Goal: Check status: Check status

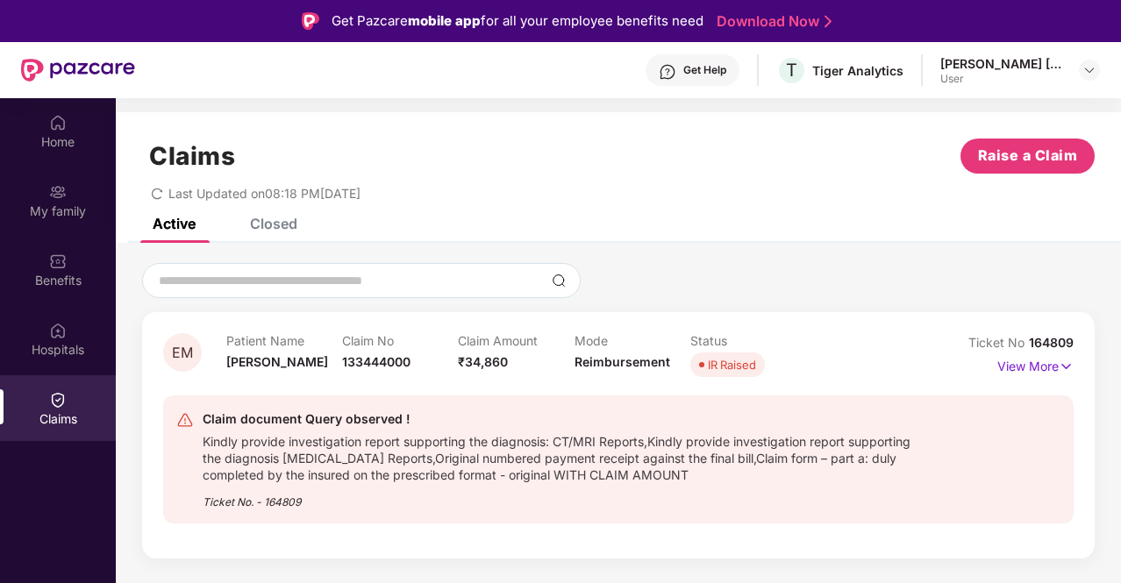
click at [495, 164] on div "Claims Raise a Claim" at bounding box center [618, 156] width 953 height 35
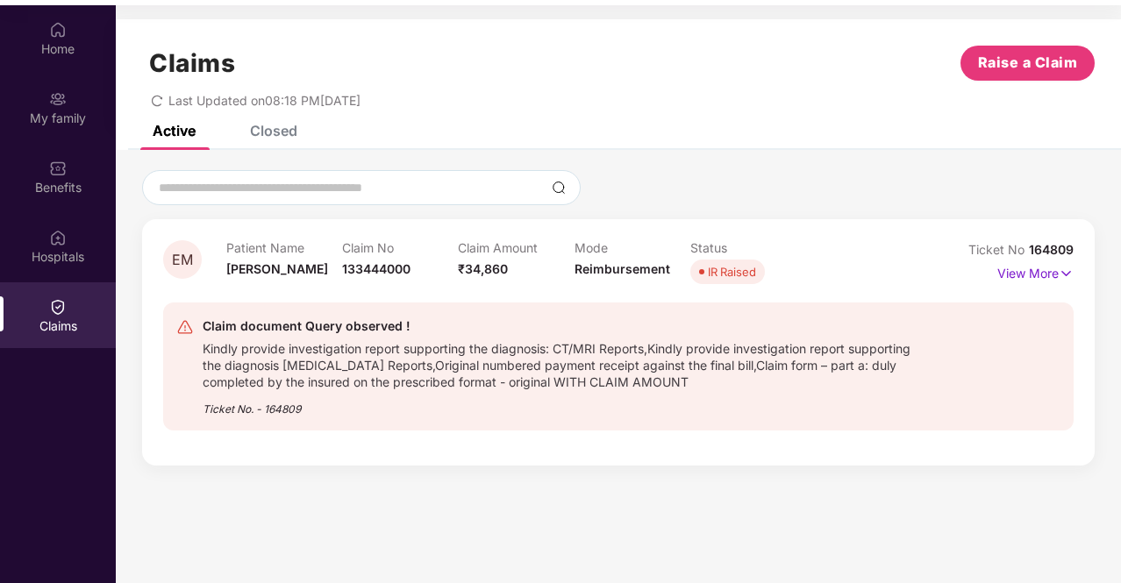
scroll to position [98, 0]
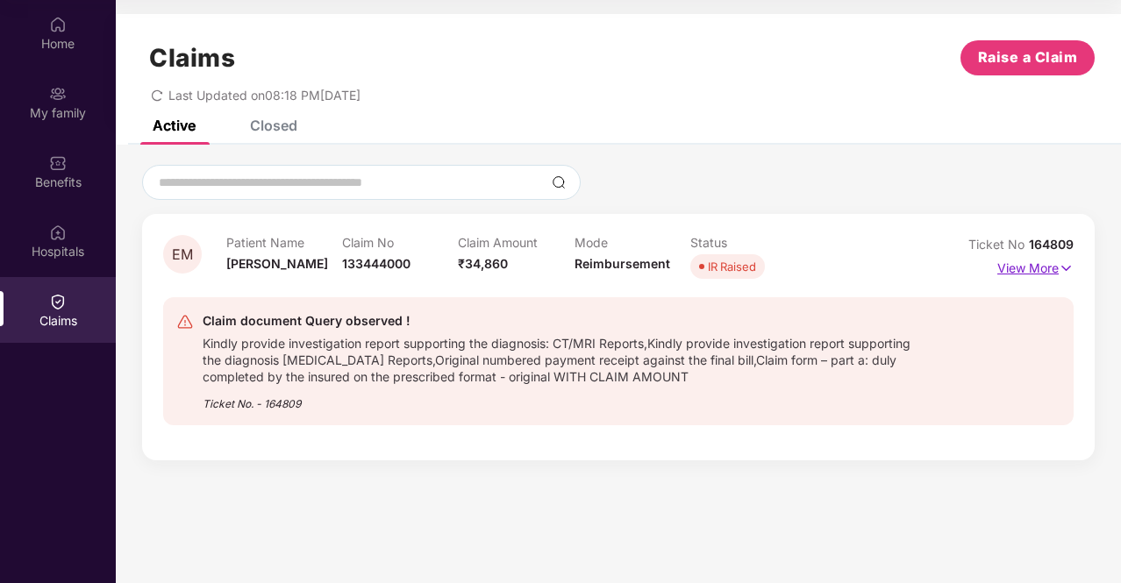
click at [1049, 263] on p "View More" at bounding box center [1036, 266] width 76 height 24
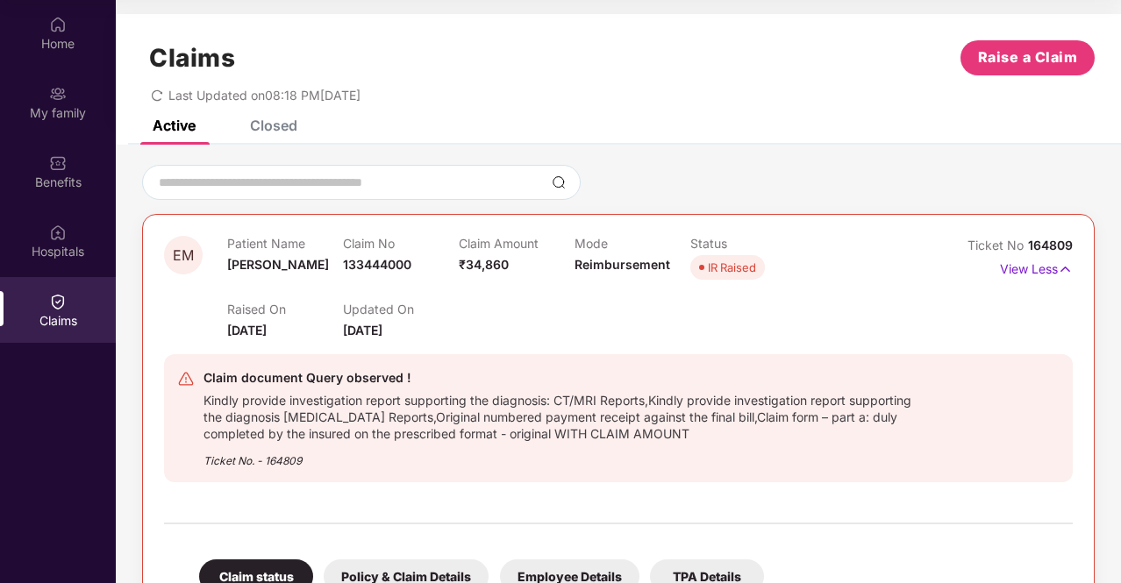
click at [918, 385] on div "Claim document Query observed ! Kindly provide investigation report supporting …" at bounding box center [618, 419] width 883 height 102
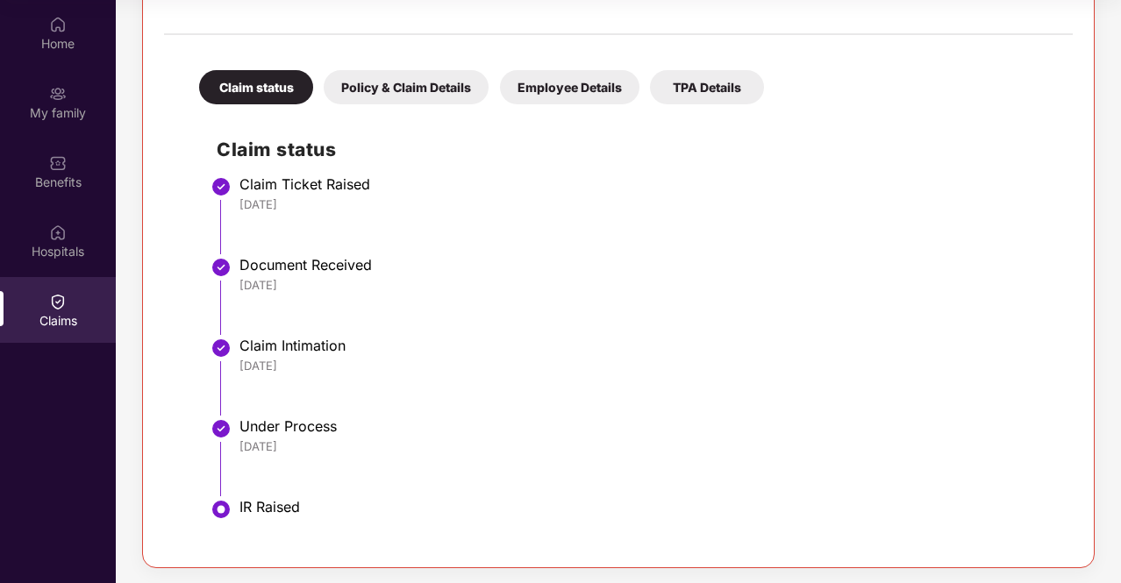
scroll to position [491, 0]
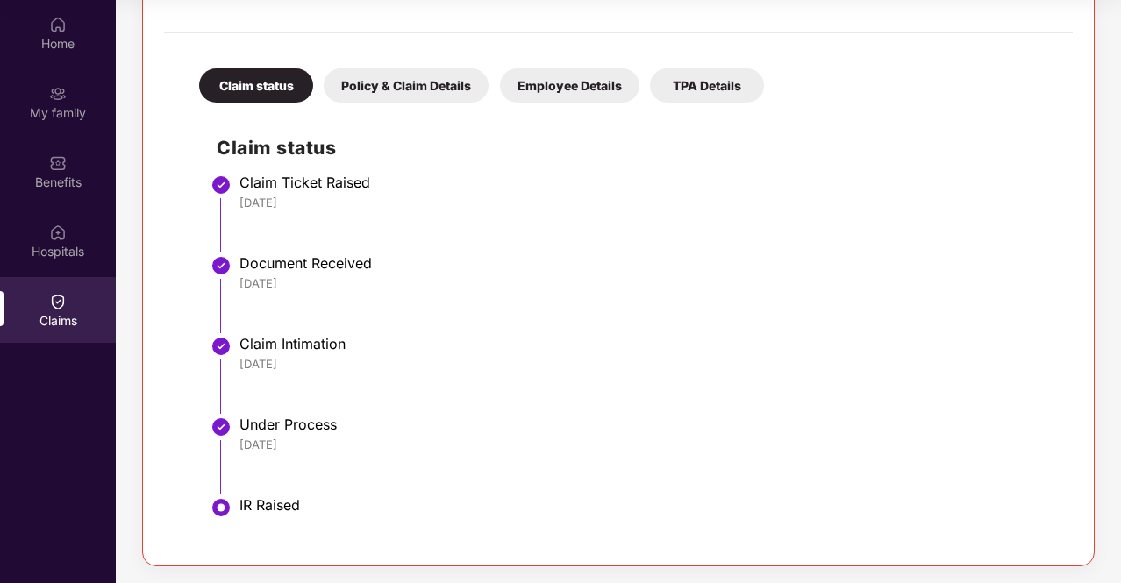
click at [420, 78] on div "Policy & Claim Details" at bounding box center [406, 85] width 165 height 34
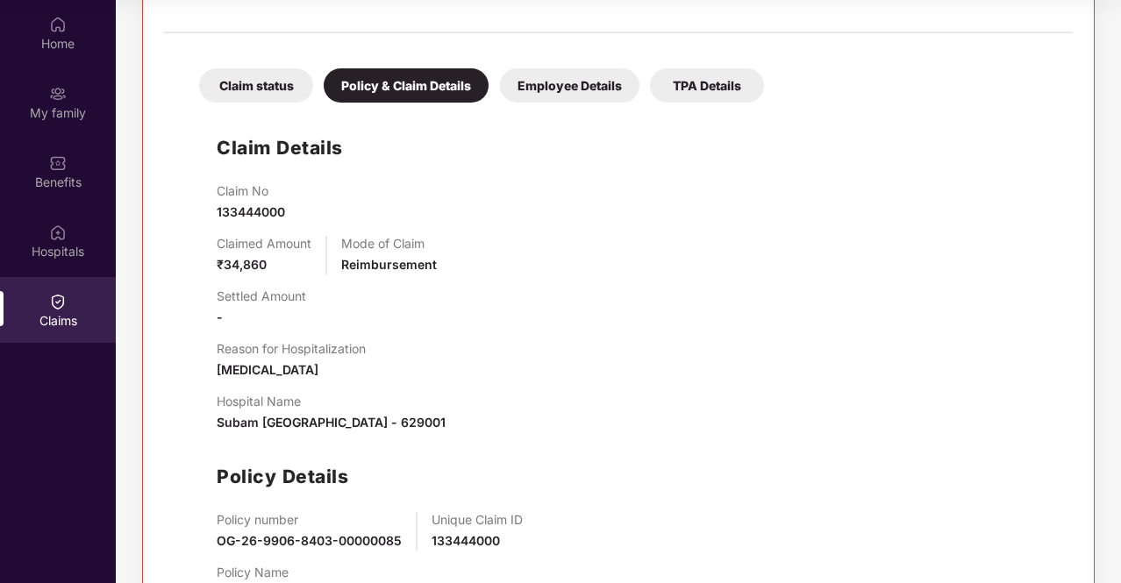
click at [567, 318] on div "Settled Amount -" at bounding box center [636, 308] width 839 height 39
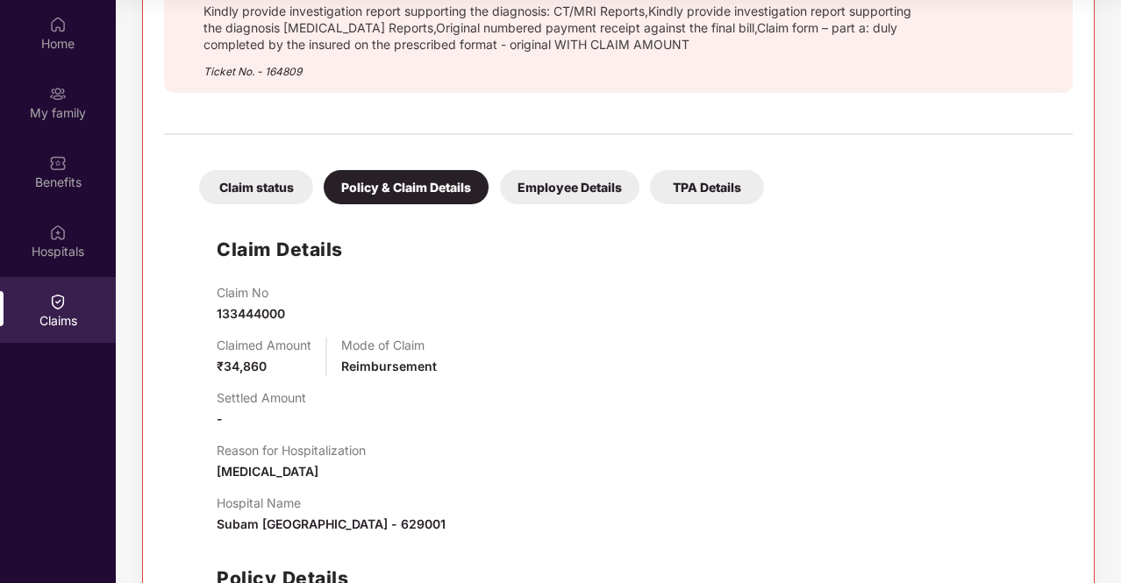
scroll to position [388, 0]
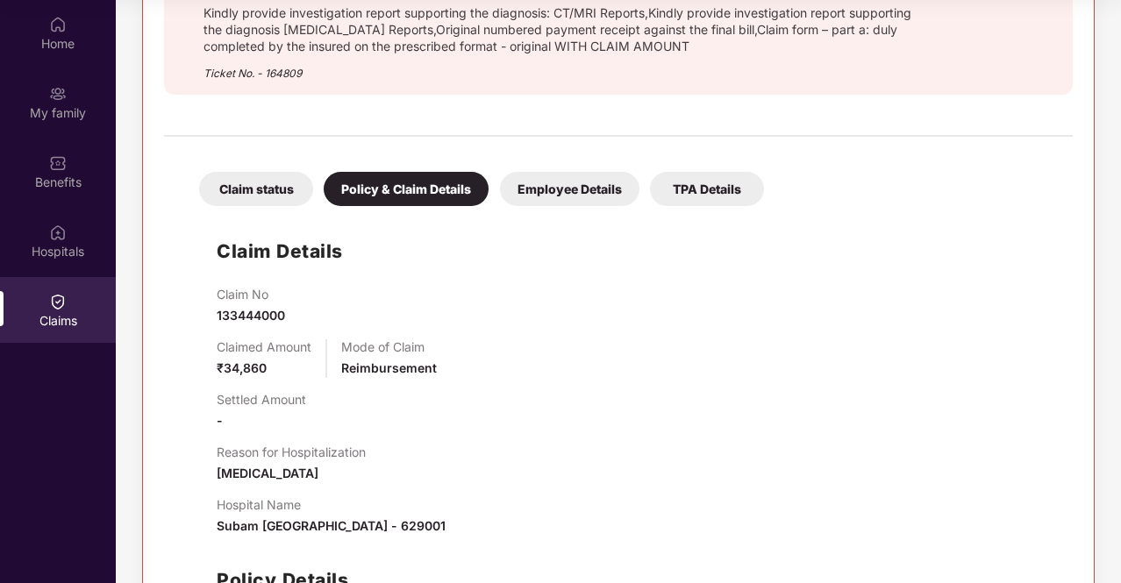
click at [531, 185] on div "Employee Details" at bounding box center [569, 189] width 139 height 34
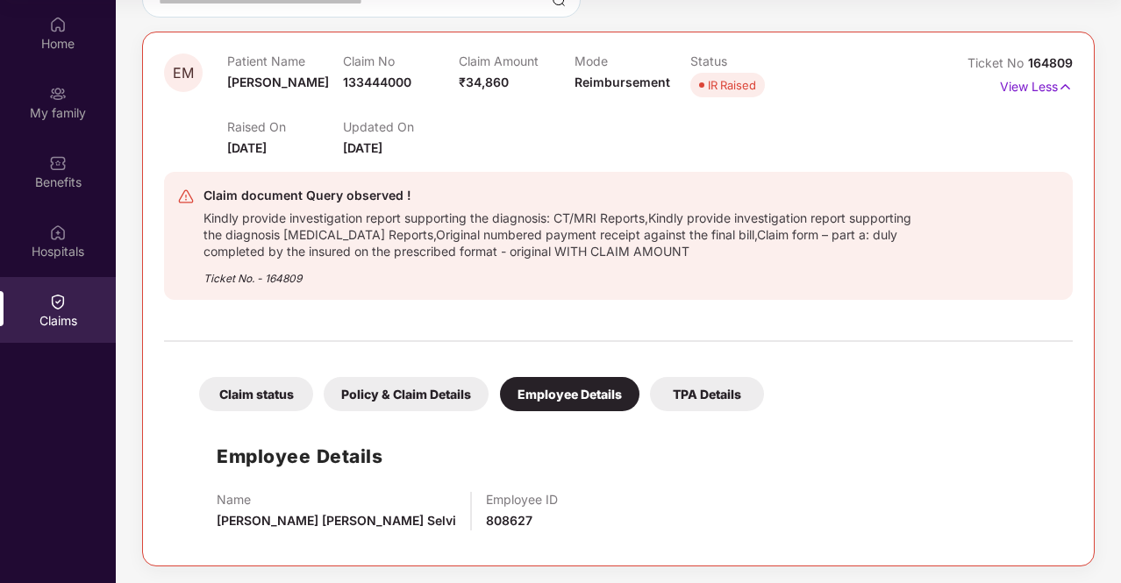
click at [721, 383] on div "TPA Details" at bounding box center [707, 394] width 114 height 34
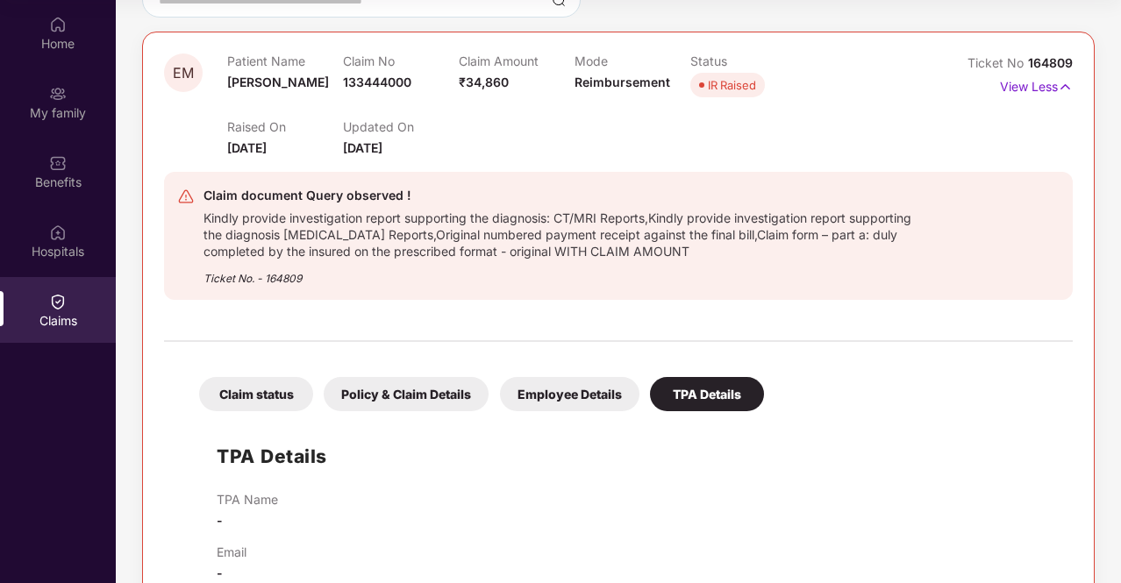
scroll to position [221, 0]
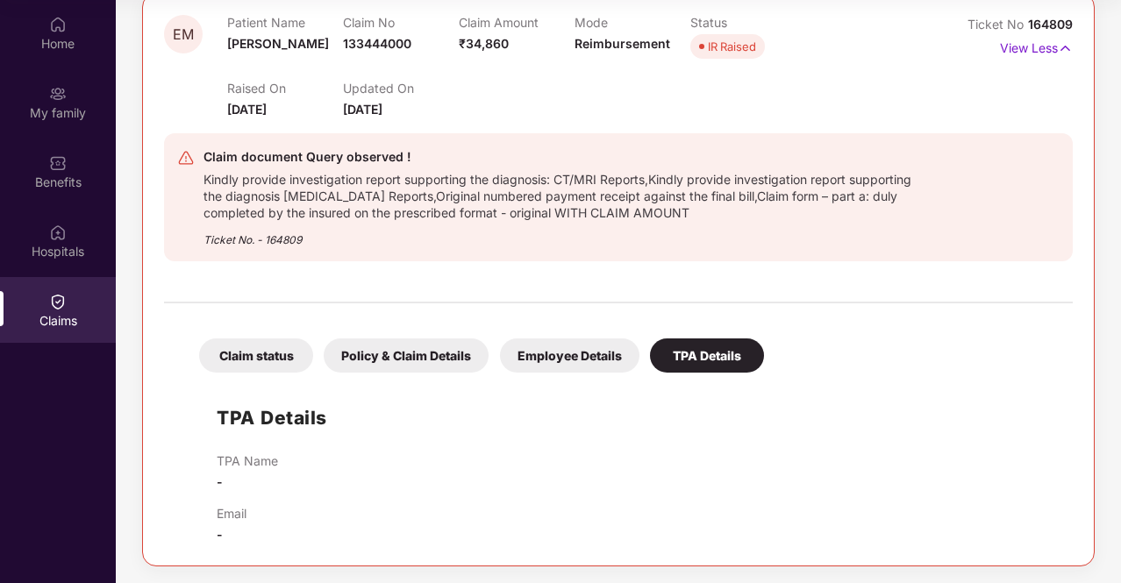
click at [669, 321] on div "Claim status Policy & Claim Details Employee Details TPA Details" at bounding box center [473, 347] width 583 height 52
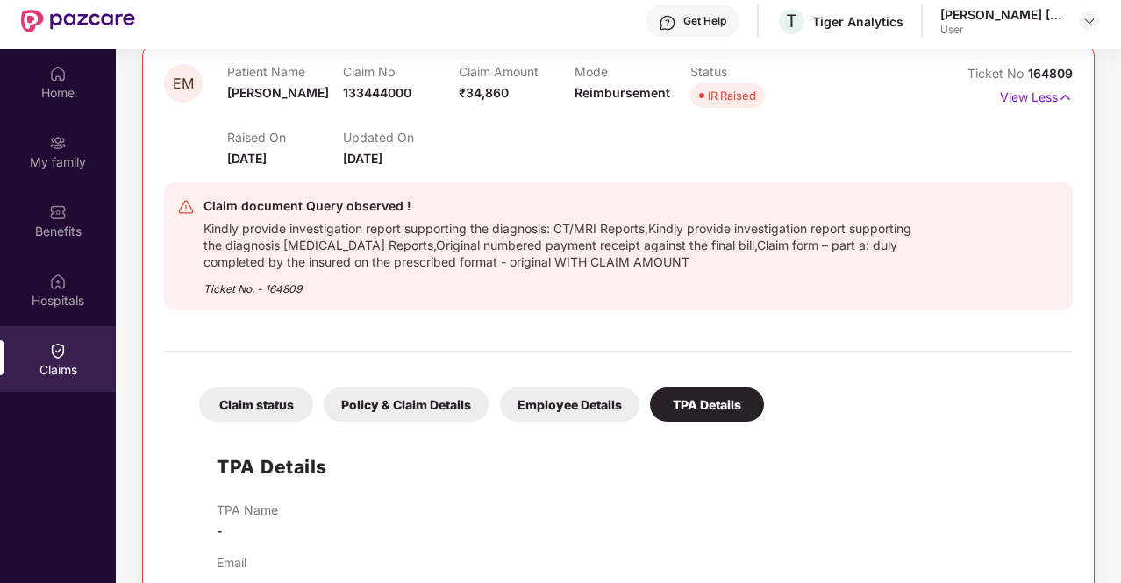
scroll to position [70, 0]
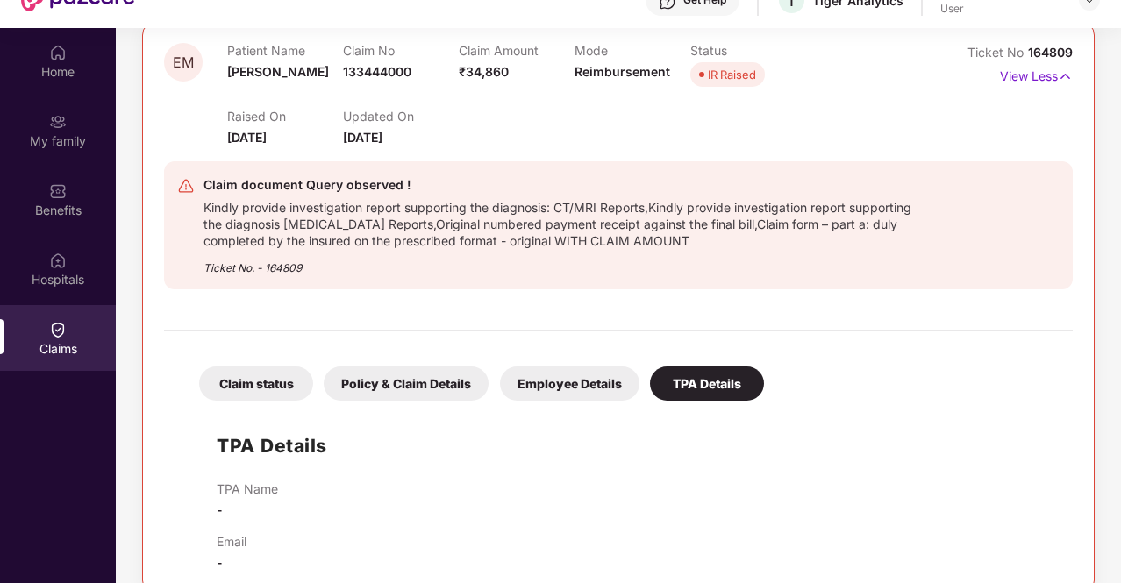
click at [285, 267] on div "Ticket No. - 164809" at bounding box center [558, 262] width 709 height 27
click at [891, 118] on div "Raised On [DATE] Updated On [DATE]" at bounding box center [574, 119] width 694 height 56
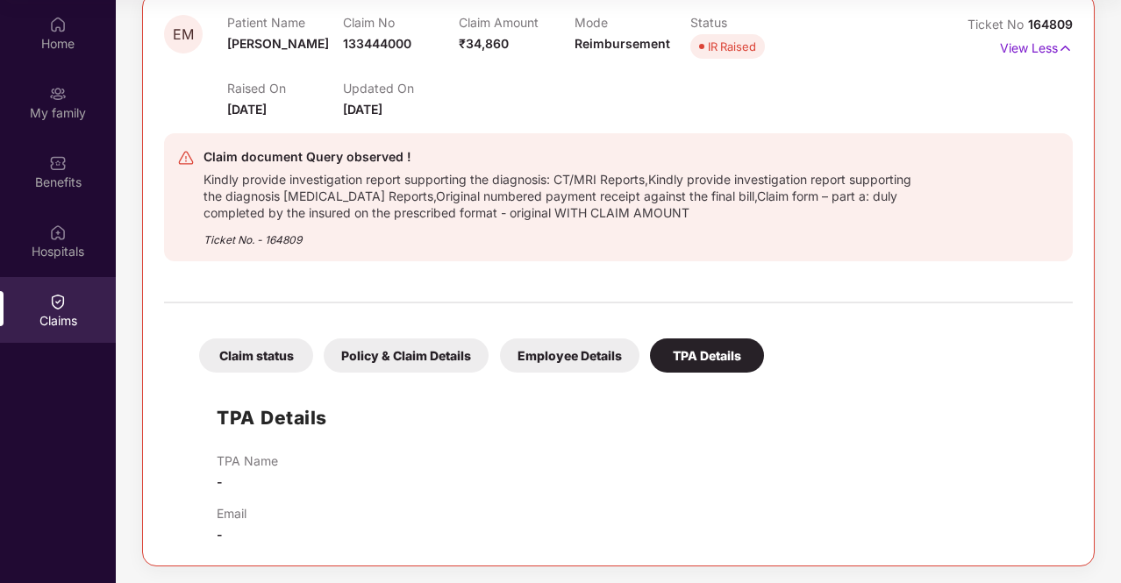
click at [1044, 329] on div "Claim status Policy & Claim Details Employee Details TPA Details TPA Details TP…" at bounding box center [618, 428] width 909 height 232
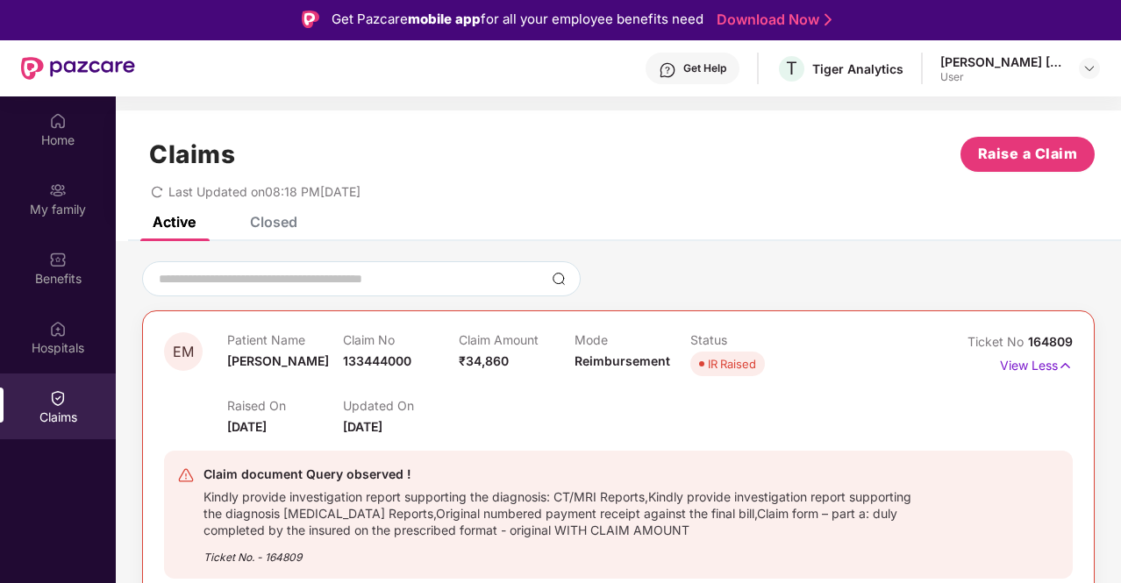
scroll to position [0, 0]
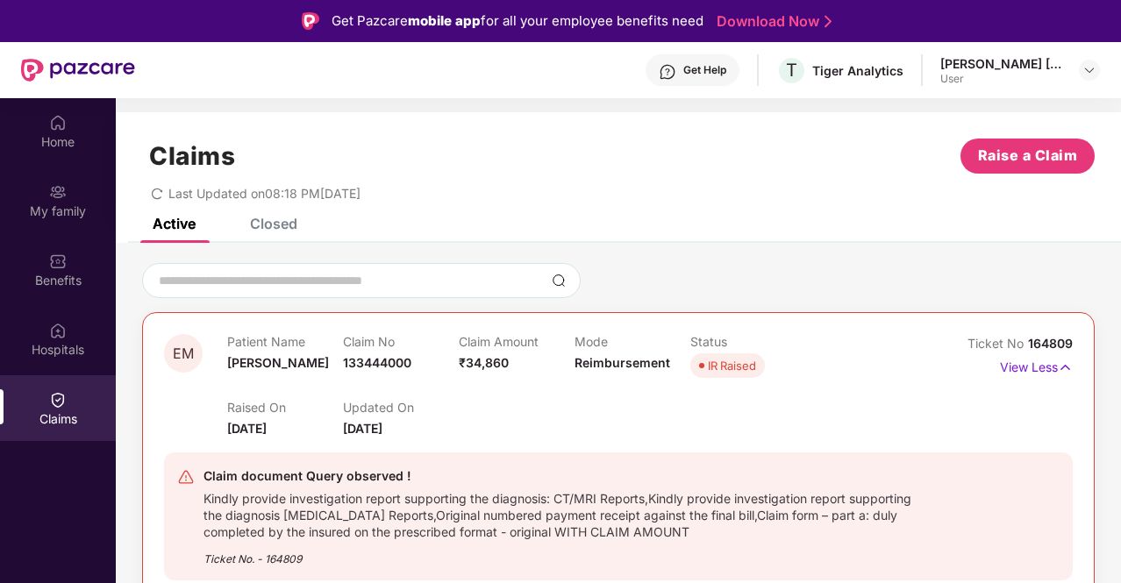
click at [715, 70] on div "Get Help" at bounding box center [704, 70] width 43 height 14
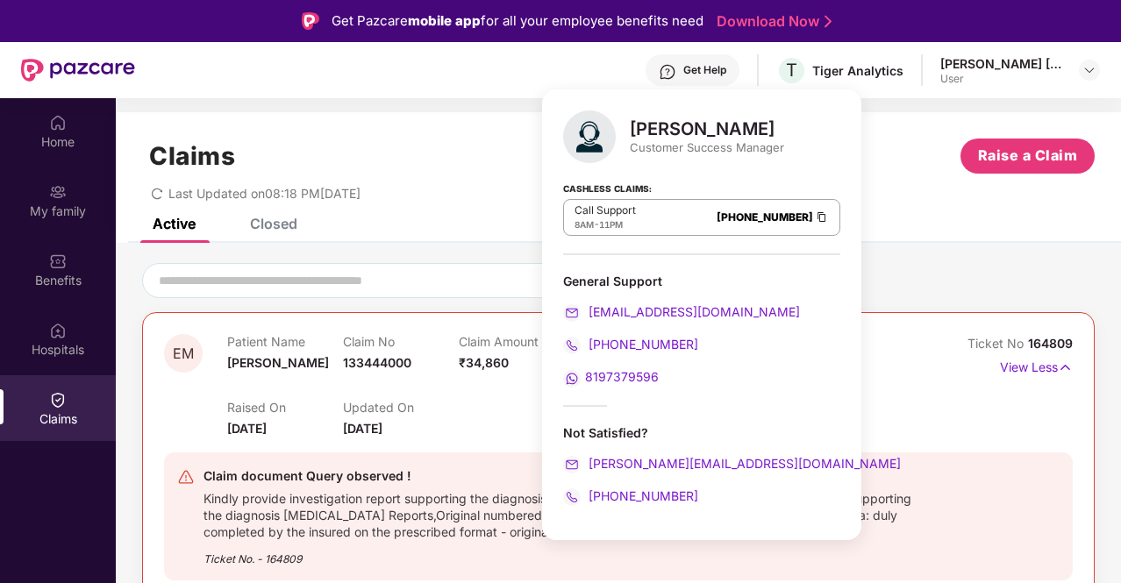
click at [914, 426] on div "Raised On [DATE] Updated On [DATE]" at bounding box center [574, 411] width 694 height 56
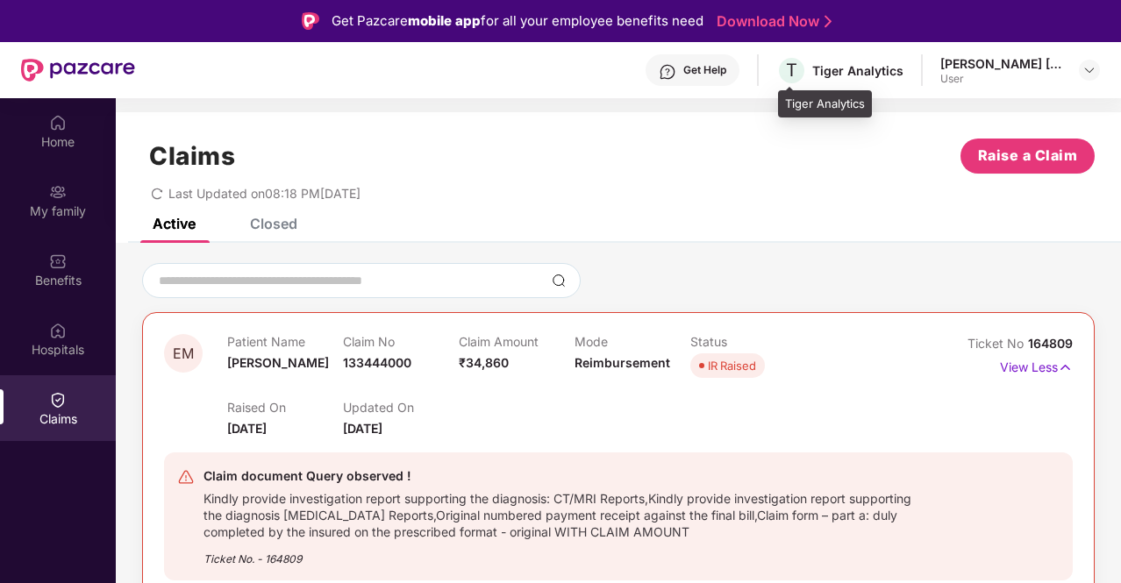
click at [874, 75] on div "Tiger Analytics" at bounding box center [857, 70] width 91 height 17
click at [718, 73] on div "Get Help" at bounding box center [704, 70] width 43 height 14
